Goal: Task Accomplishment & Management: Use online tool/utility

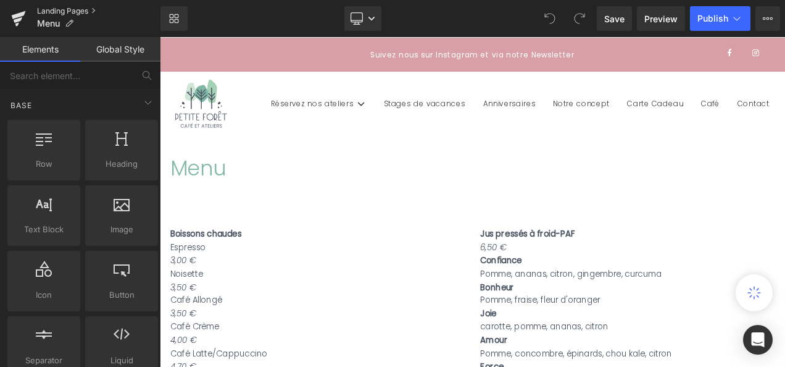
click at [70, 12] on link "Landing Pages" at bounding box center [98, 11] width 123 height 10
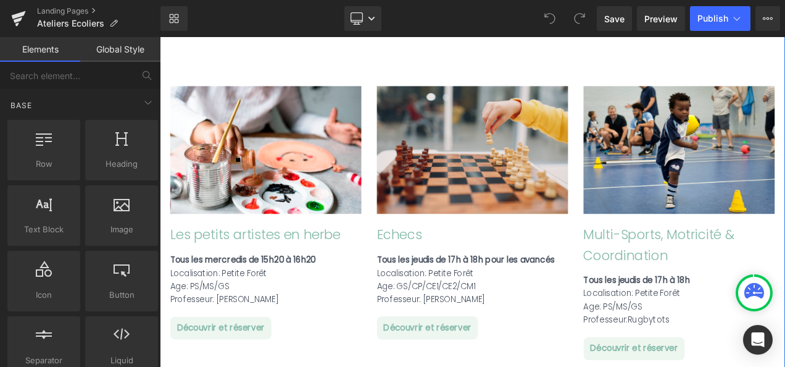
scroll to position [2150, 0]
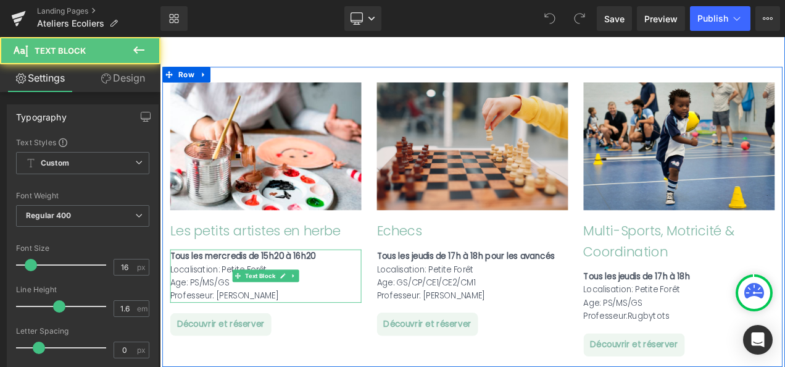
click at [298, 291] on strong "Tous les mercredis de 15h20 à 16h20" at bounding box center [259, 298] width 174 height 14
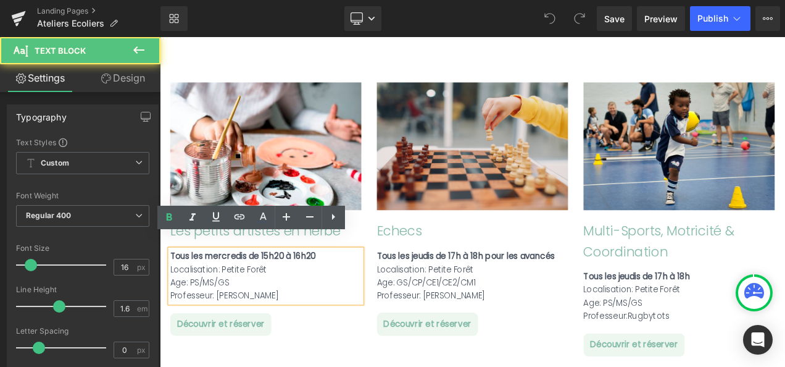
click at [298, 291] on strong "Tous les mercredis de 15h20 à 16h20" at bounding box center [259, 298] width 174 height 14
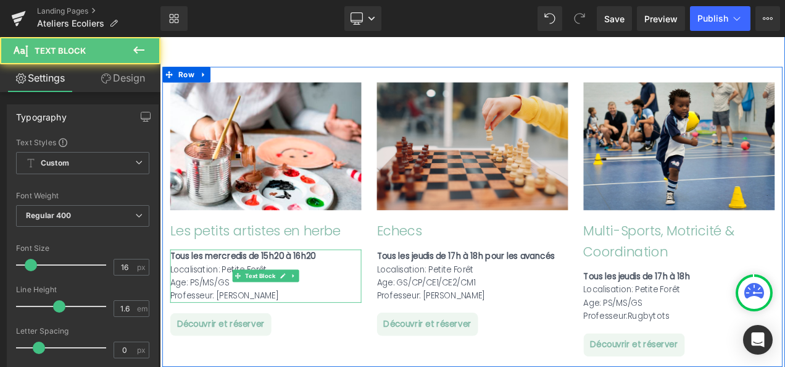
click at [259, 338] on div "Professeur: Julie" at bounding box center [286, 346] width 228 height 16
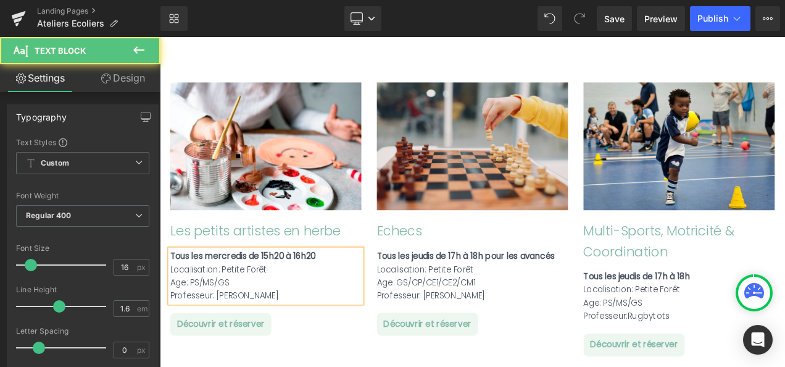
click at [295, 291] on strong "Tous les mercredis de 15h20 à 16h20" at bounding box center [259, 298] width 174 height 14
click at [345, 291] on div "Tous les mercredis de 15h15 à 16h20" at bounding box center [286, 299] width 228 height 16
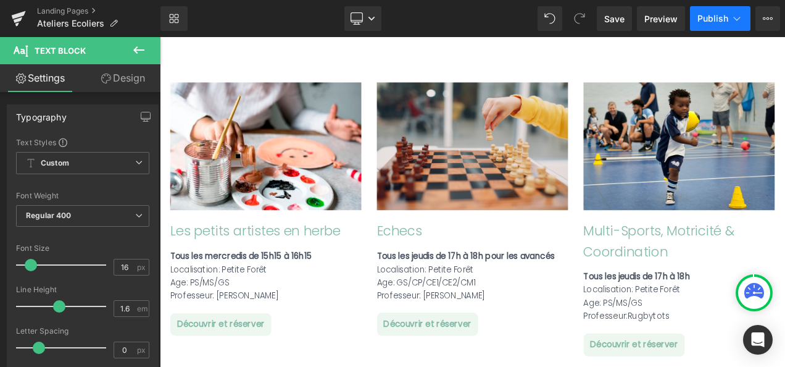
click at [716, 14] on span "Publish" at bounding box center [712, 19] width 31 height 10
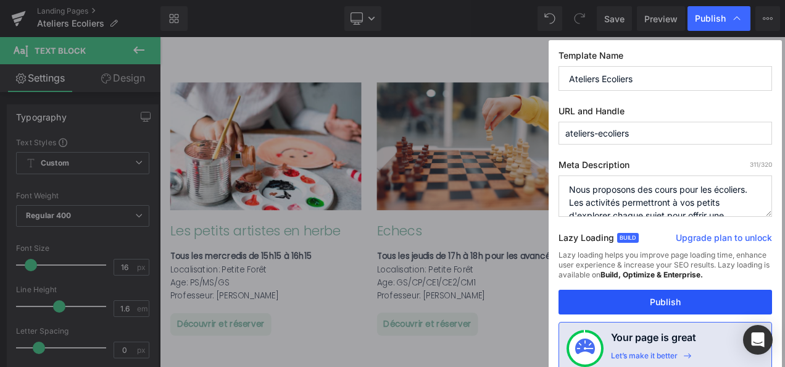
click at [663, 296] on button "Publish" at bounding box center [665, 301] width 214 height 25
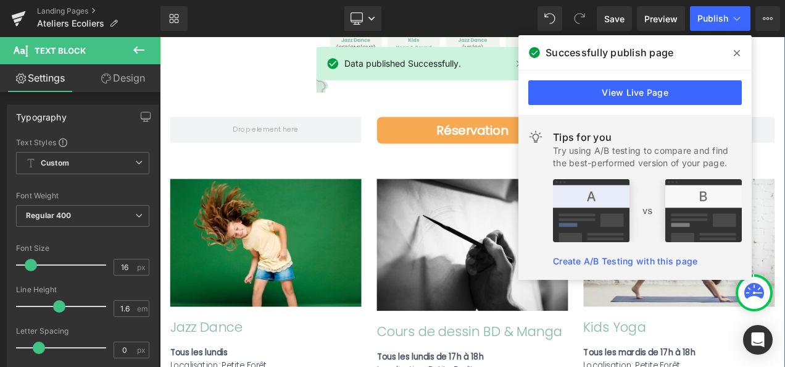
scroll to position [1264, 0]
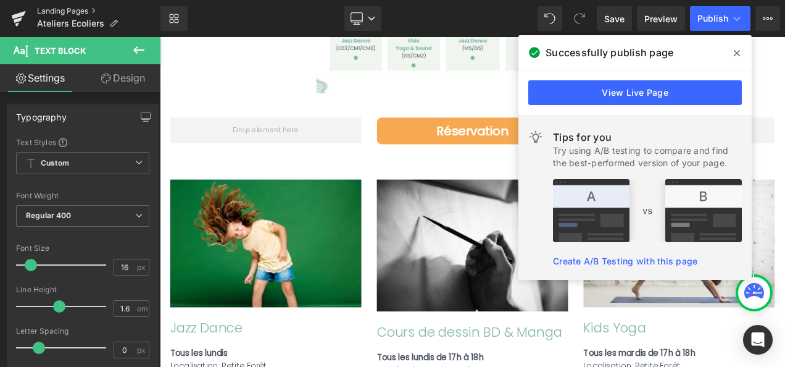
click at [86, 12] on link "Landing Pages" at bounding box center [98, 11] width 123 height 10
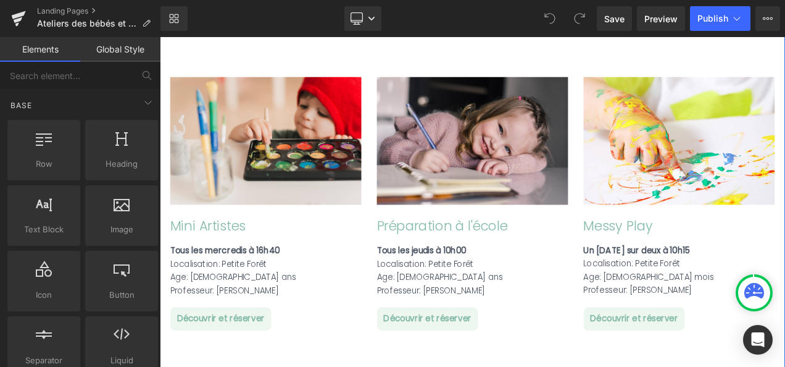
scroll to position [1562, 0]
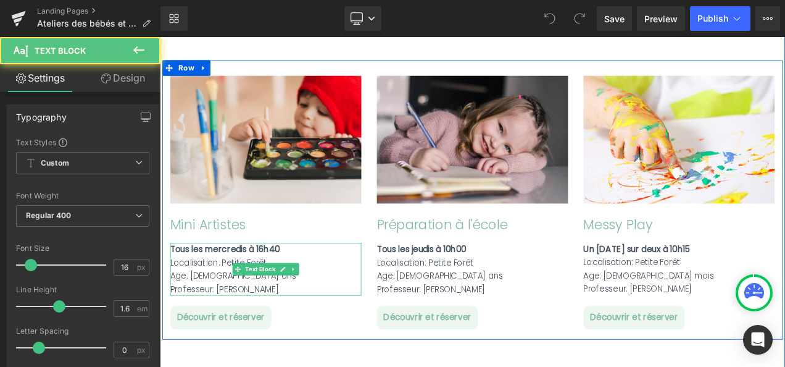
click at [288, 283] on strong "Tous les mercredis à 16h40" at bounding box center [237, 290] width 131 height 14
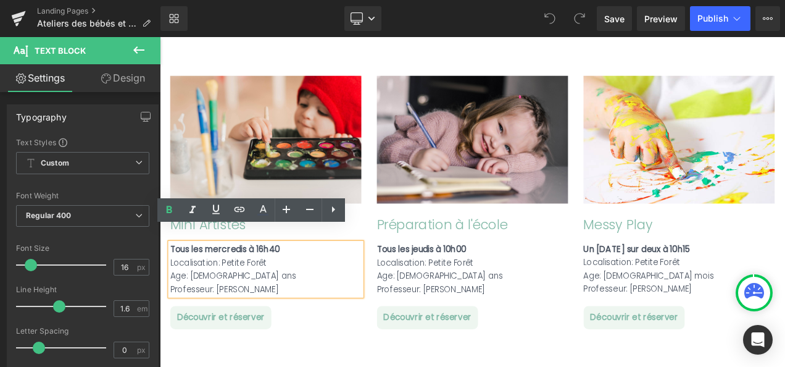
click at [288, 283] on strong "Tous les mercredis à 16h40" at bounding box center [237, 290] width 131 height 14
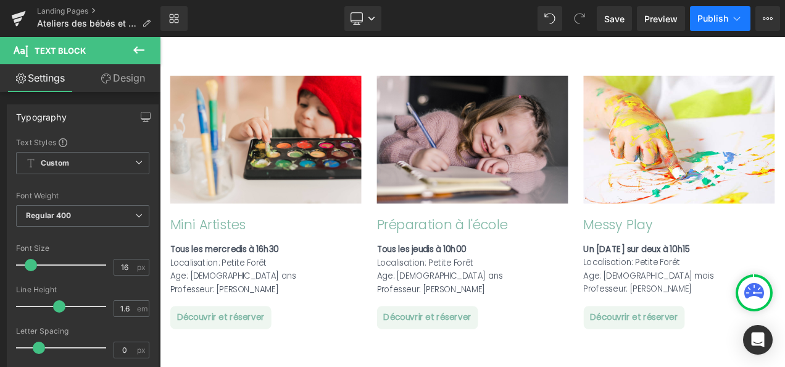
click at [706, 19] on span "Publish" at bounding box center [712, 19] width 31 height 10
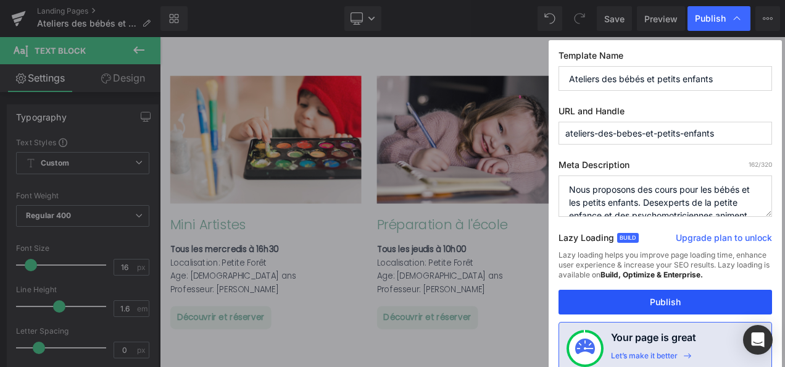
click at [666, 304] on button "Publish" at bounding box center [665, 301] width 214 height 25
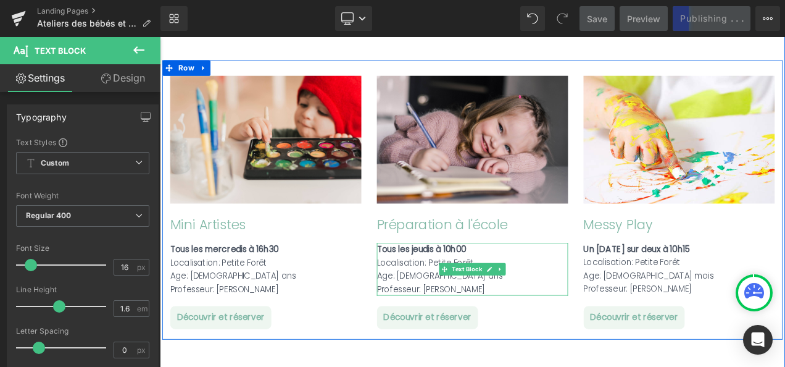
click at [517, 283] on span "Tous les jeudis à 10h00" at bounding box center [472, 290] width 107 height 14
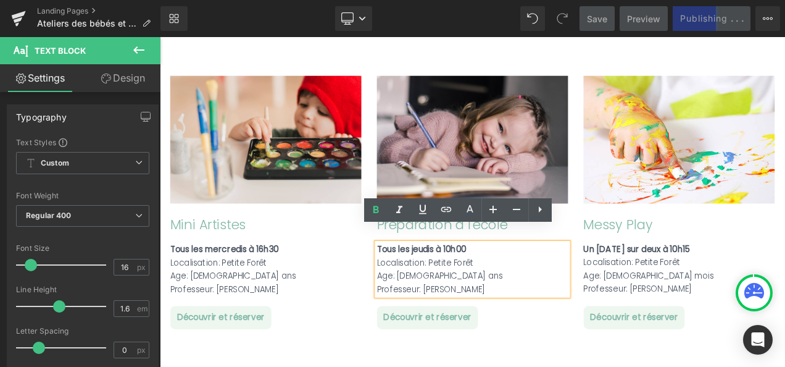
click at [517, 283] on span "Tous les jeudis à 10h00" at bounding box center [472, 290] width 107 height 14
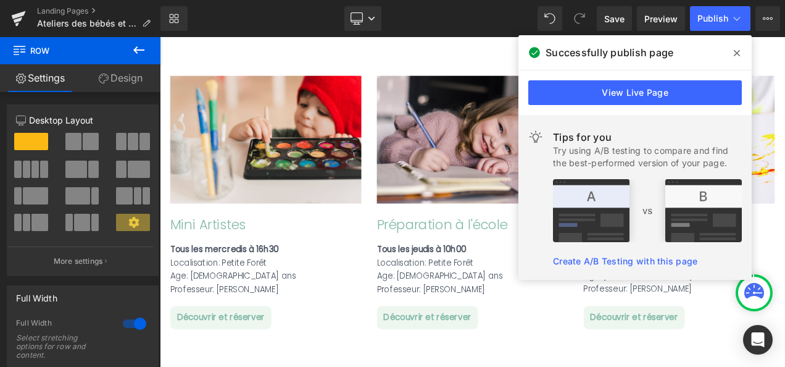
click at [736, 53] on icon at bounding box center [737, 53] width 6 height 10
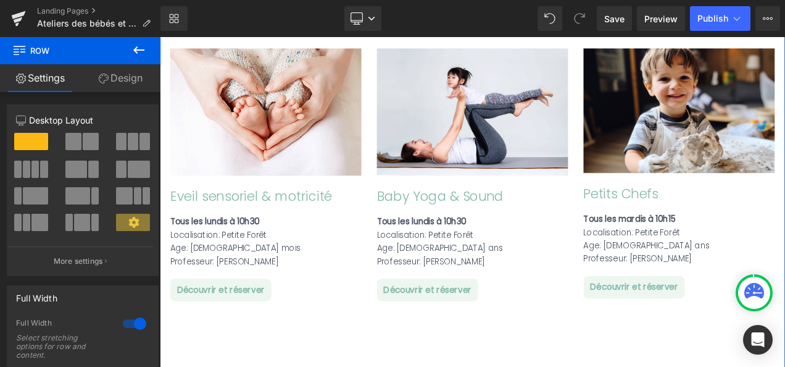
scroll to position [823, 0]
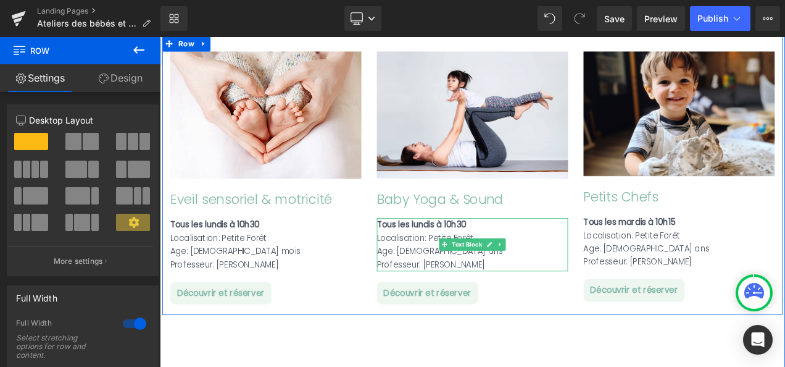
click at [523, 254] on strong "Tous les lundis à 10h30" at bounding box center [472, 261] width 107 height 14
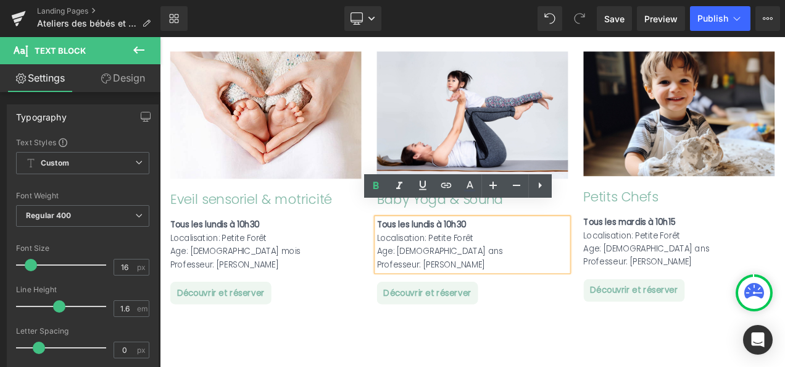
click at [523, 254] on strong "Tous les lundis à 10h30" at bounding box center [472, 261] width 107 height 14
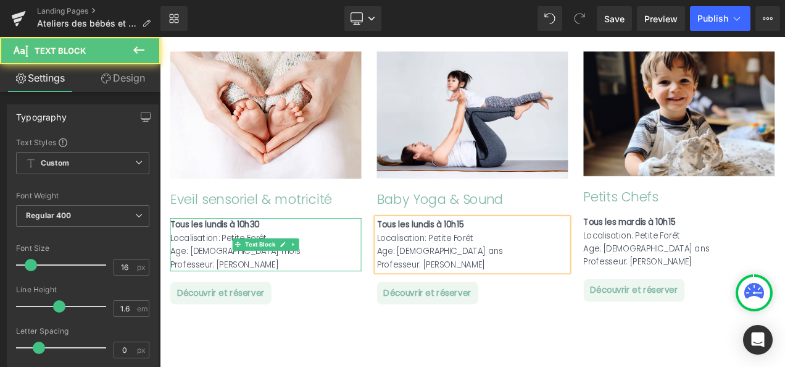
click at [288, 253] on div "Tous les lundis à 10h30" at bounding box center [286, 261] width 228 height 16
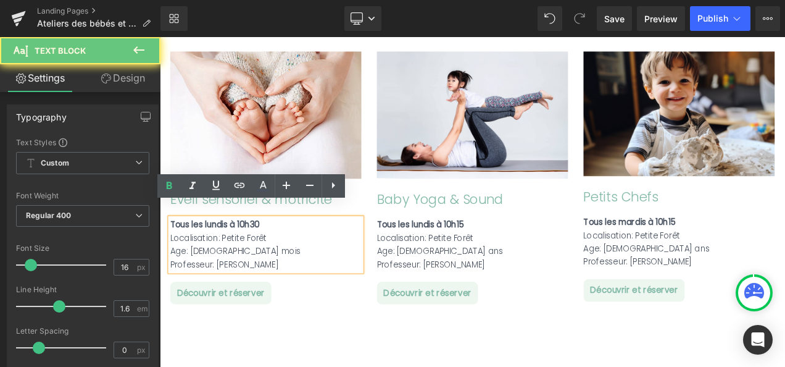
click at [288, 253] on div "Tous les lundis à 10h30" at bounding box center [286, 261] width 228 height 16
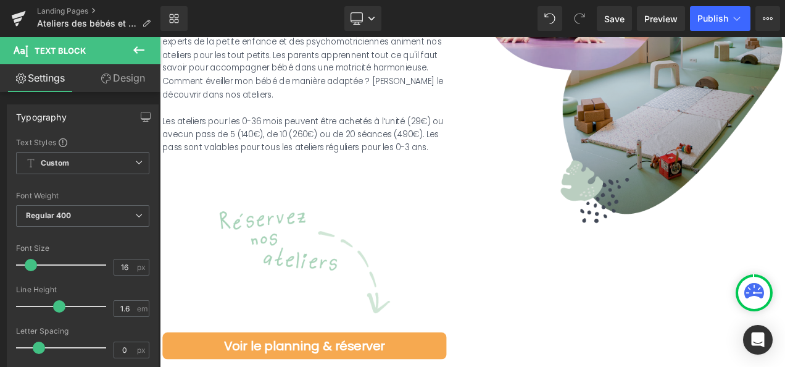
scroll to position [275, 0]
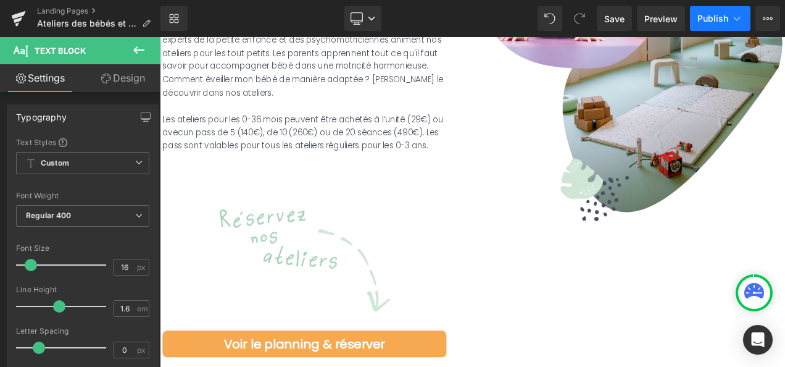
click at [709, 16] on span "Publish" at bounding box center [712, 19] width 31 height 10
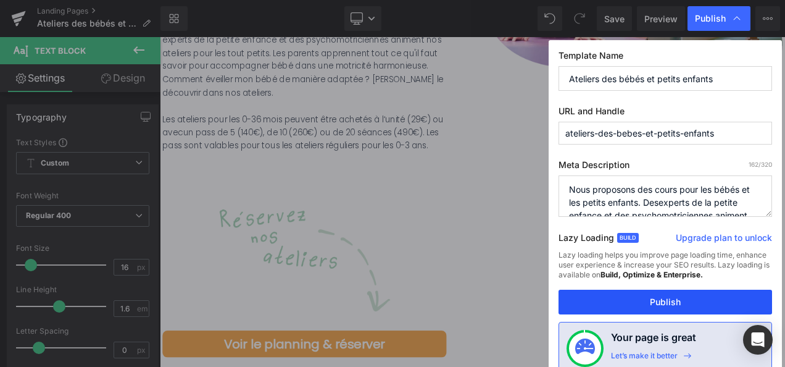
click at [681, 302] on button "Publish" at bounding box center [665, 301] width 214 height 25
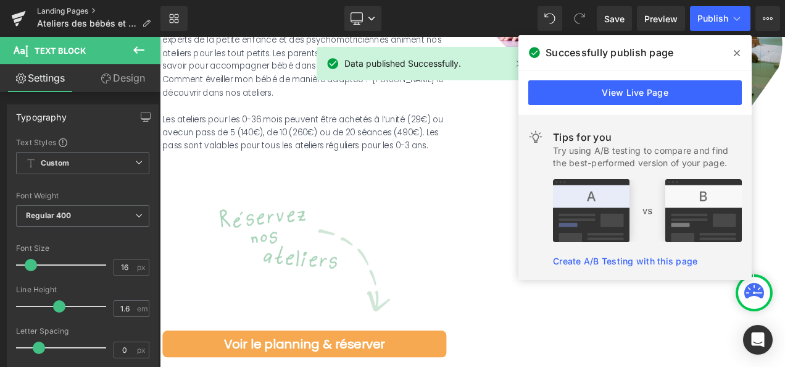
click at [68, 9] on link "Landing Pages" at bounding box center [98, 11] width 123 height 10
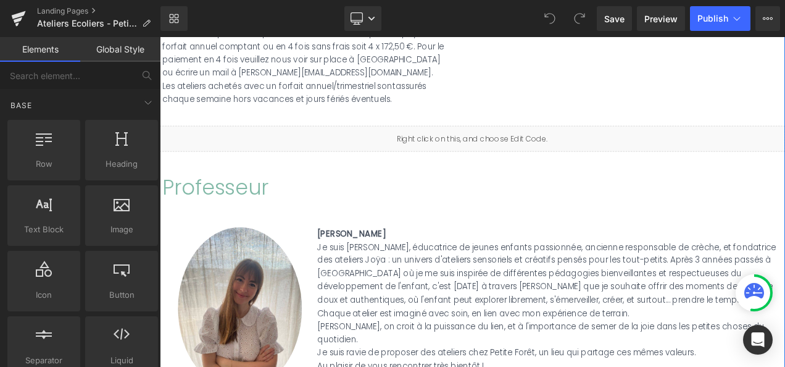
scroll to position [503, 0]
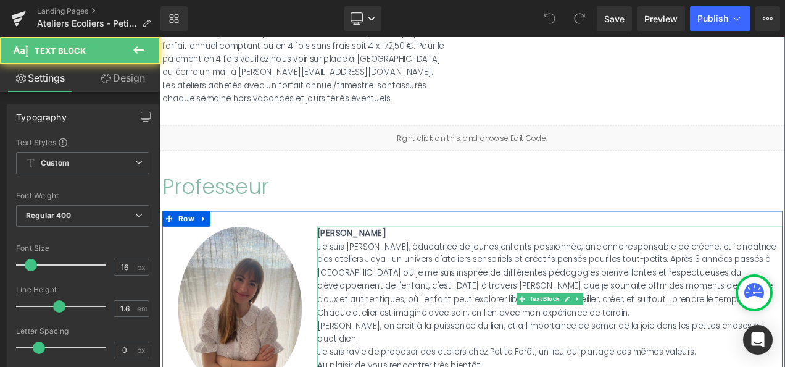
click at [364, 264] on strong "Julie Guillot" at bounding box center [389, 271] width 82 height 14
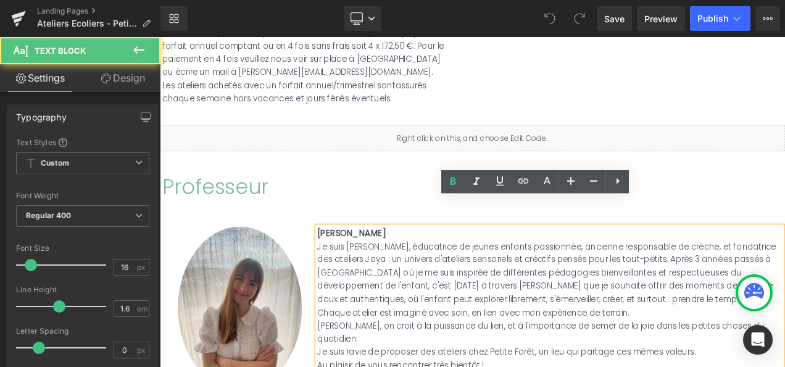
click at [364, 264] on strong "Julie Guillot" at bounding box center [389, 271] width 82 height 14
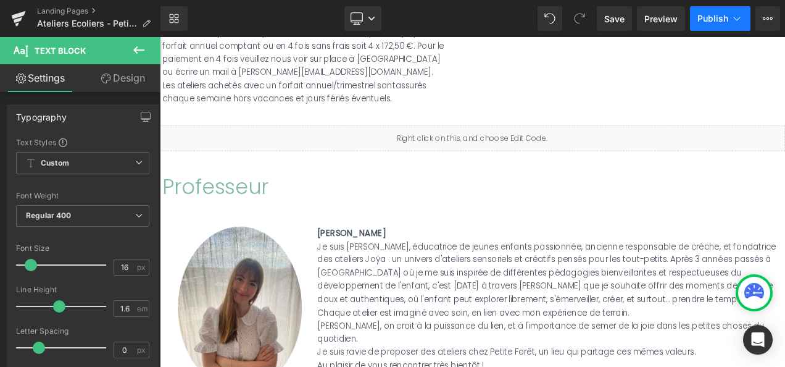
click at [711, 25] on button "Publish" at bounding box center [720, 18] width 60 height 25
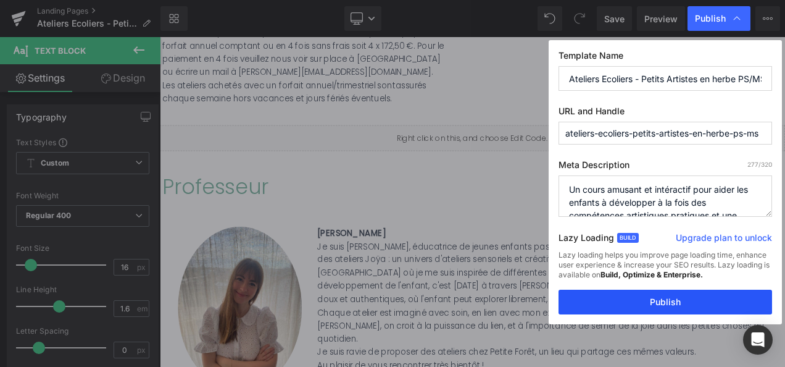
click at [650, 297] on button "Publish" at bounding box center [665, 301] width 214 height 25
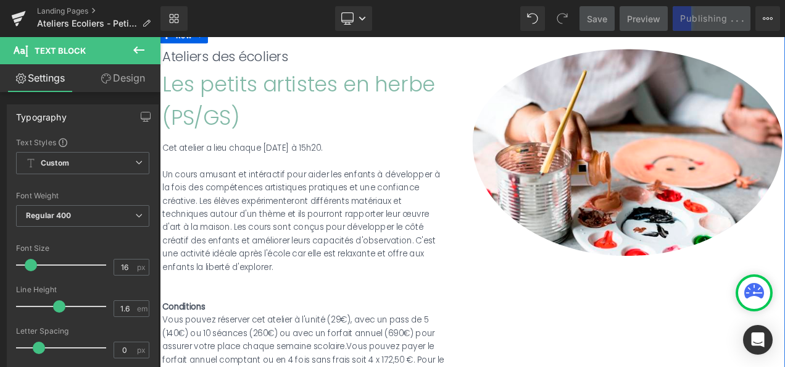
scroll to position [129, 0]
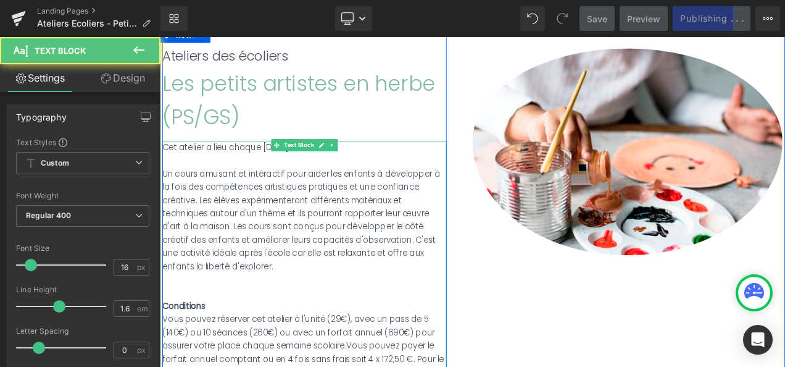
click at [339, 168] on div "Cet atelier a lieu chaque mercredi à 15h20. Un cours amusant et intéractif pour…" at bounding box center [332, 334] width 339 height 346
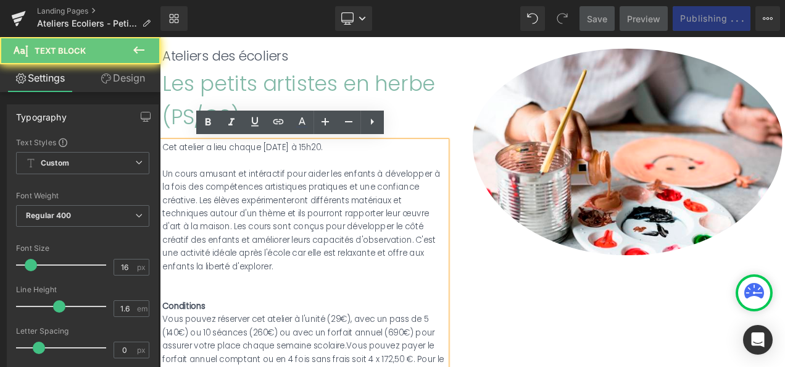
click at [339, 168] on div "Cet atelier a lieu chaque mercredi à 15h20." at bounding box center [332, 169] width 339 height 16
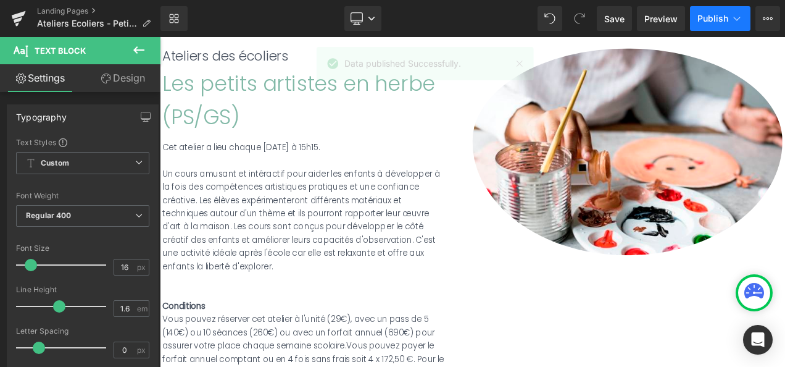
click at [703, 26] on button "Publish" at bounding box center [720, 18] width 60 height 25
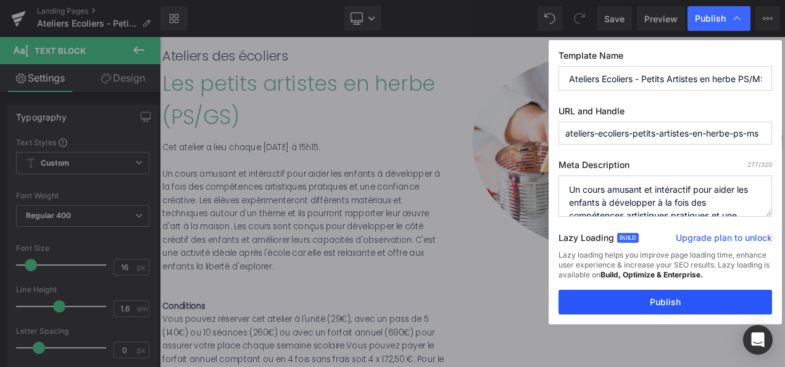
click at [652, 302] on button "Publish" at bounding box center [665, 301] width 214 height 25
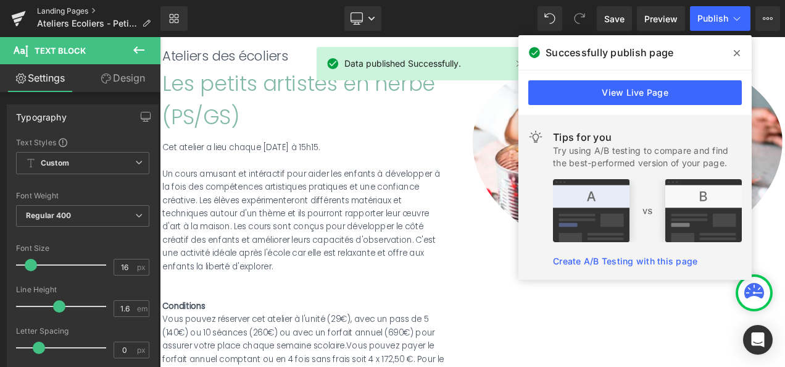
click at [57, 12] on link "Landing Pages" at bounding box center [98, 11] width 123 height 10
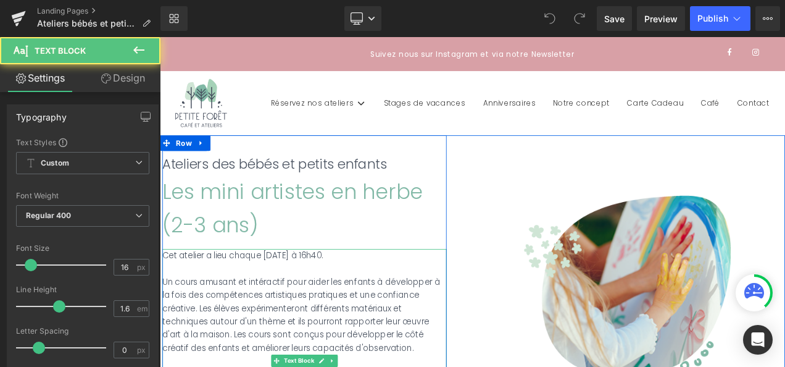
click at [336, 297] on div "Cet atelier a lieu chaque [DATE] à 16h40." at bounding box center [332, 298] width 339 height 16
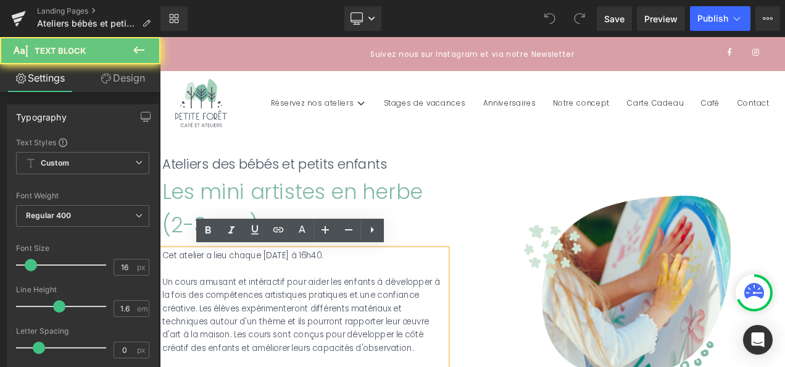
click at [336, 297] on div "Cet atelier a lieu chaque [DATE] à 16h40." at bounding box center [332, 298] width 339 height 16
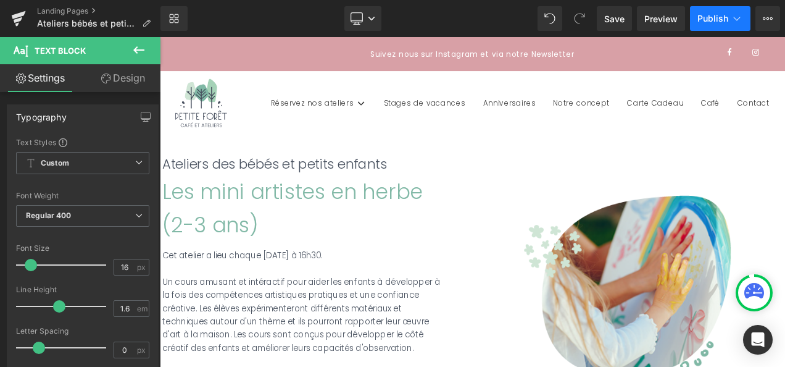
click at [712, 14] on span "Publish" at bounding box center [712, 19] width 31 height 10
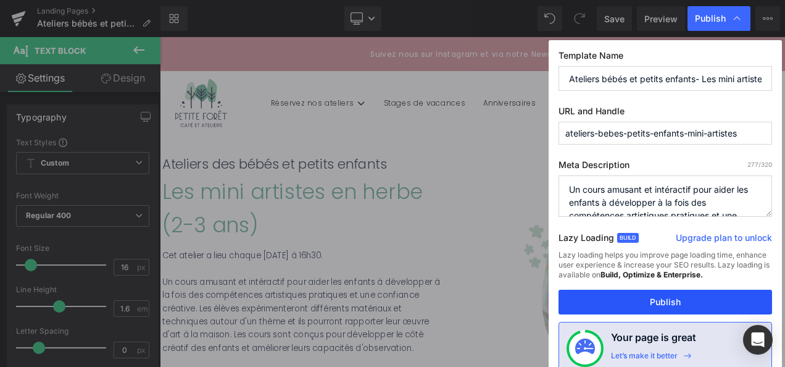
click at [654, 304] on button "Publish" at bounding box center [665, 301] width 214 height 25
